Goal: Information Seeking & Learning: Check status

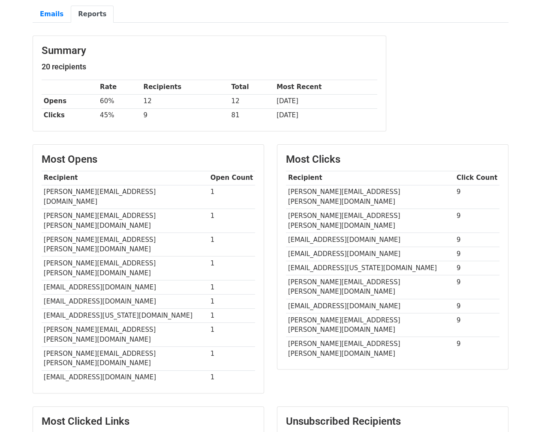
scroll to position [83, 0]
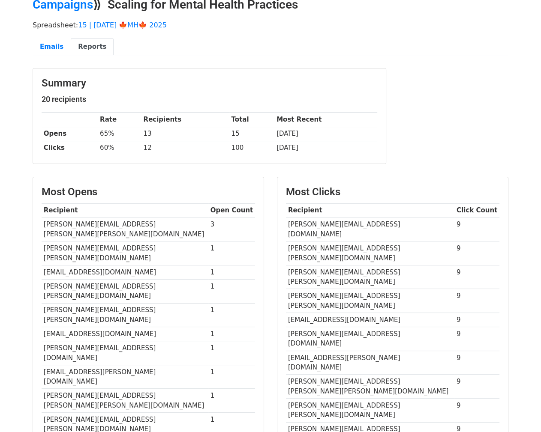
scroll to position [43, 0]
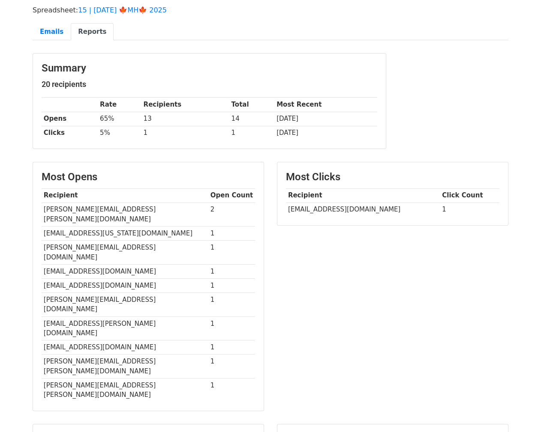
scroll to position [61, 0]
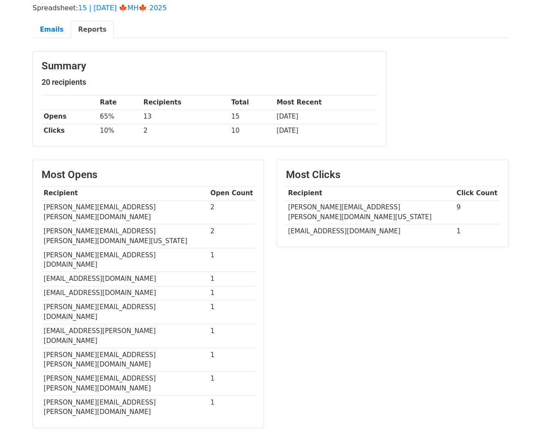
scroll to position [63, 0]
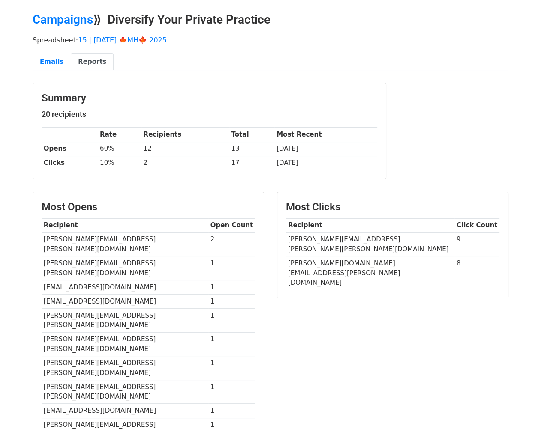
scroll to position [29, 0]
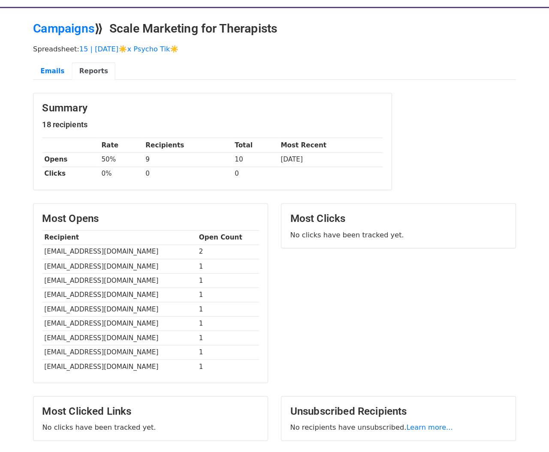
scroll to position [26, 0]
